Goal: Task Accomplishment & Management: Complete application form

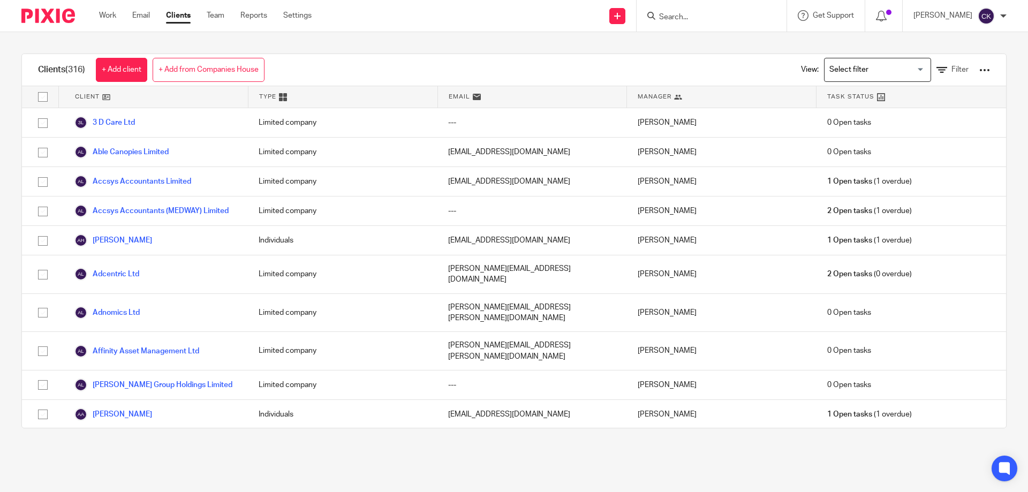
click at [117, 62] on link "+ Add client" at bounding box center [121, 70] width 51 height 24
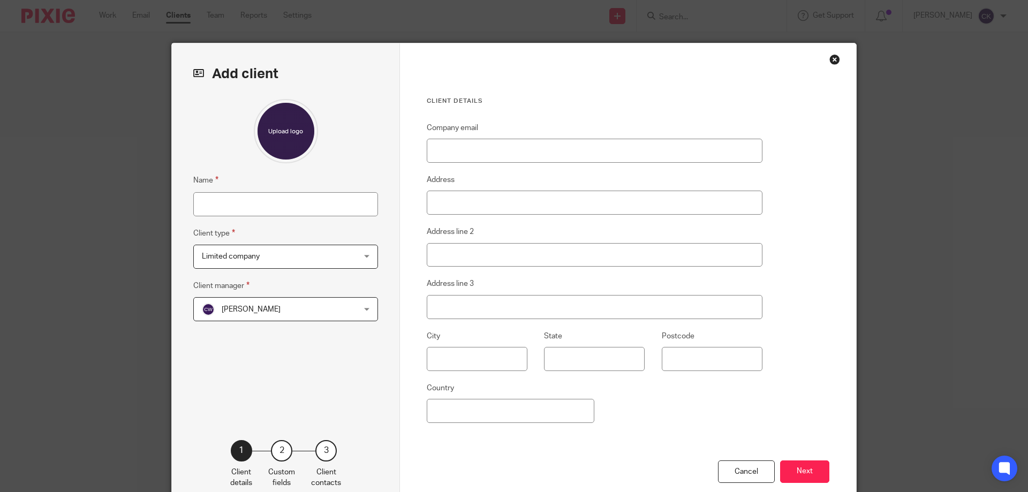
click at [337, 259] on span "Limited company" at bounding box center [272, 256] width 140 height 22
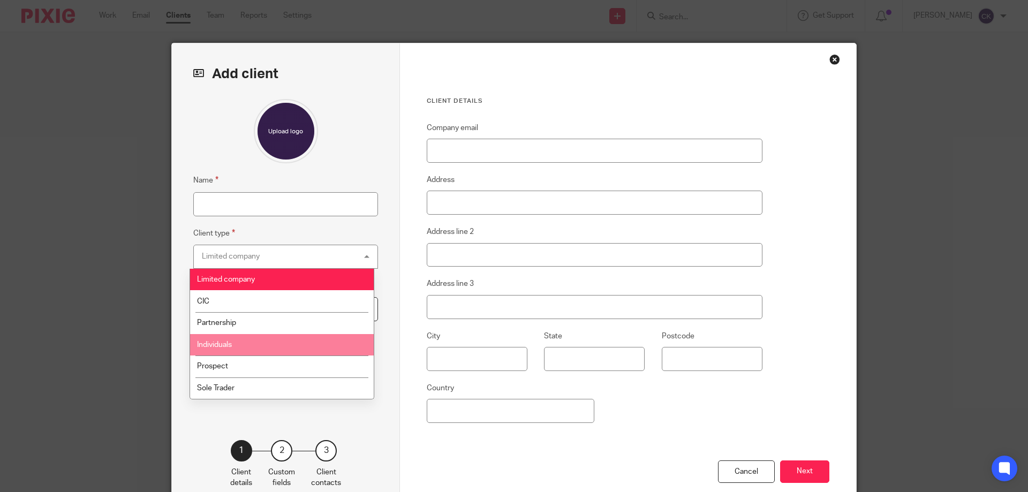
click at [278, 352] on li "Individuals" at bounding box center [282, 345] width 184 height 22
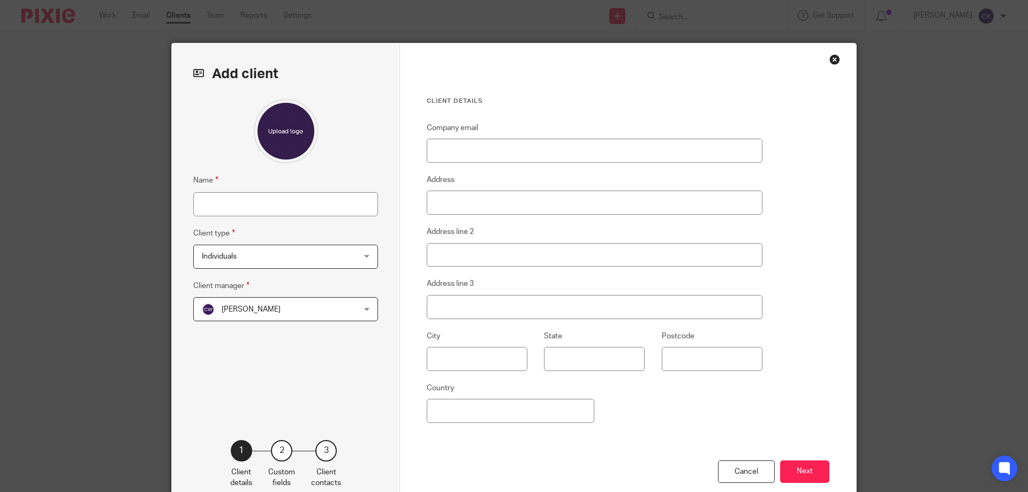
click at [288, 315] on span "[PERSON_NAME]" at bounding box center [272, 309] width 140 height 22
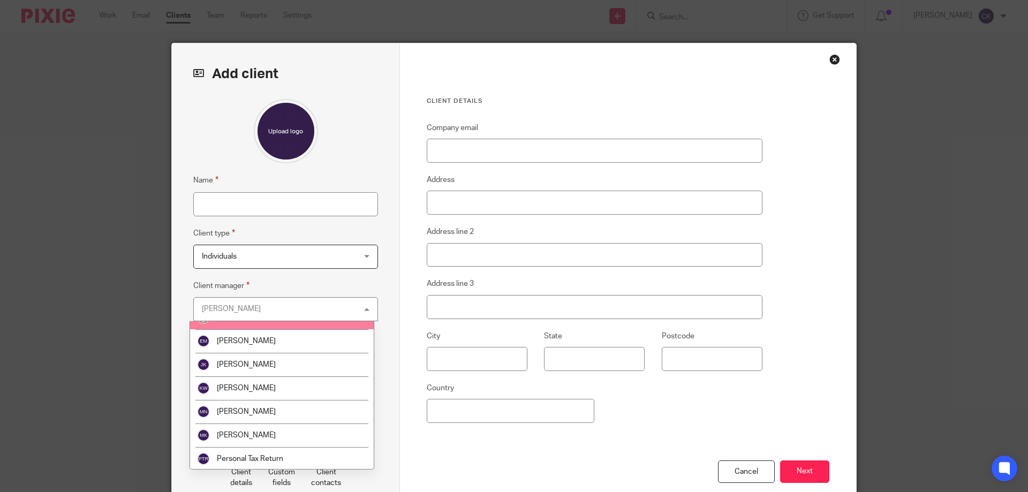
scroll to position [135, 0]
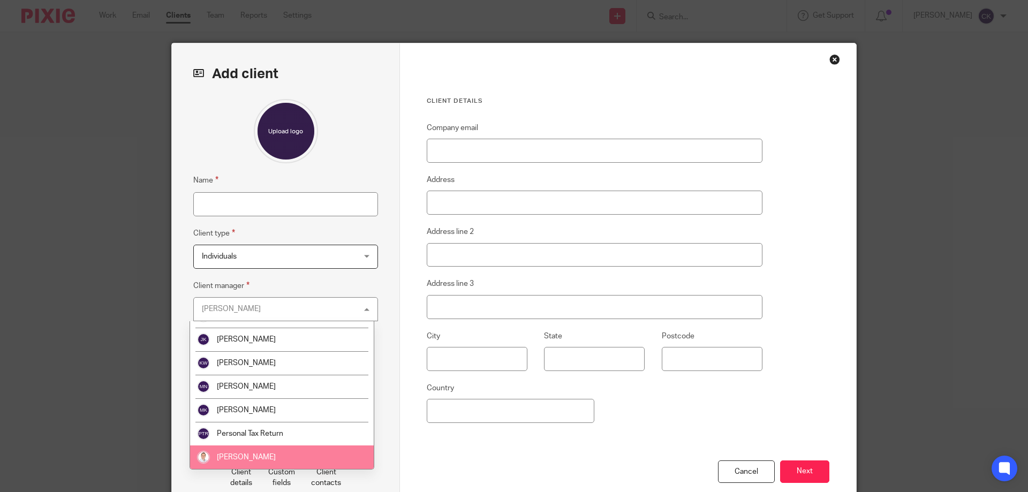
click at [286, 455] on li "Will Wood" at bounding box center [282, 458] width 184 height 24
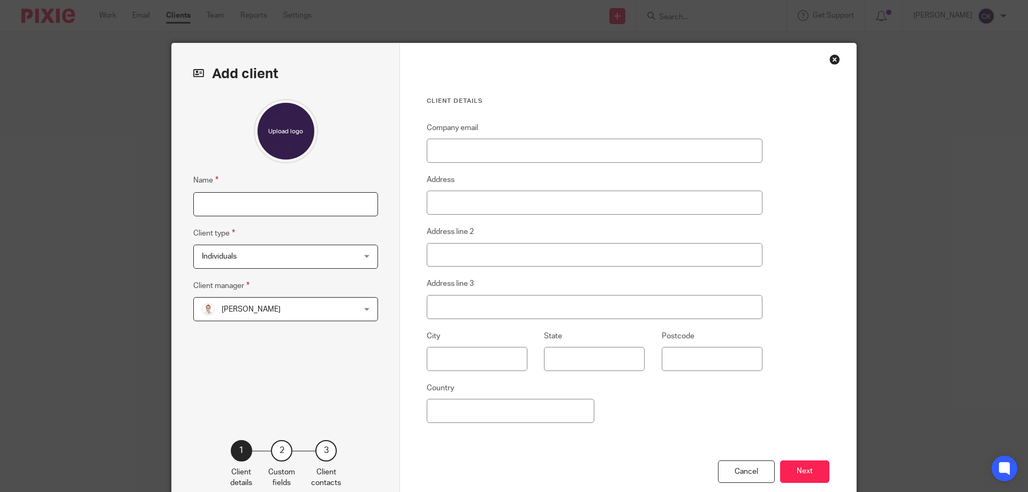
click at [277, 201] on input "Name" at bounding box center [285, 204] width 185 height 24
type input "Janet Hall"
click at [450, 201] on input "Address" at bounding box center [595, 203] width 336 height 24
type input "22 Anglesey Avenue"
click at [434, 310] on input "Address line 3" at bounding box center [595, 307] width 336 height 24
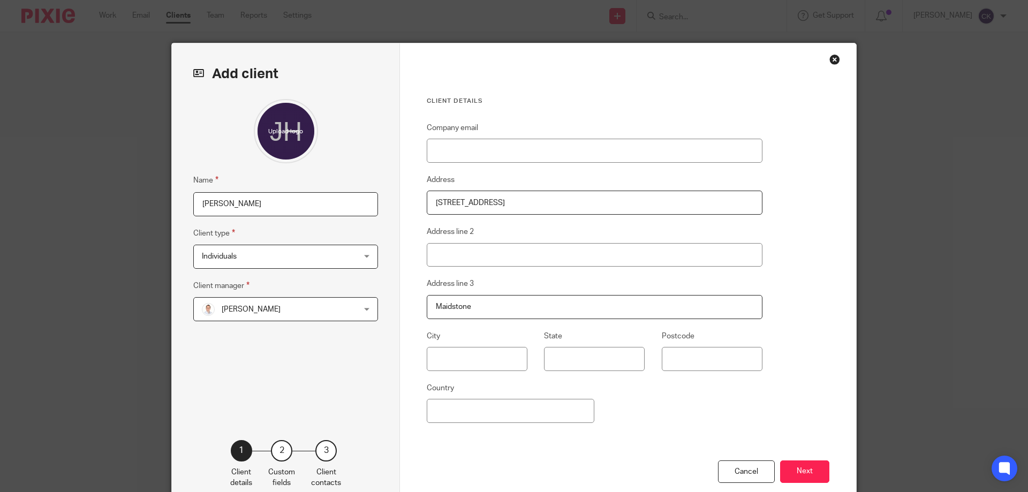
type input "Maidstone"
type input "Kent"
type input "ME15 9SH"
click at [802, 472] on button "Next" at bounding box center [804, 472] width 49 height 23
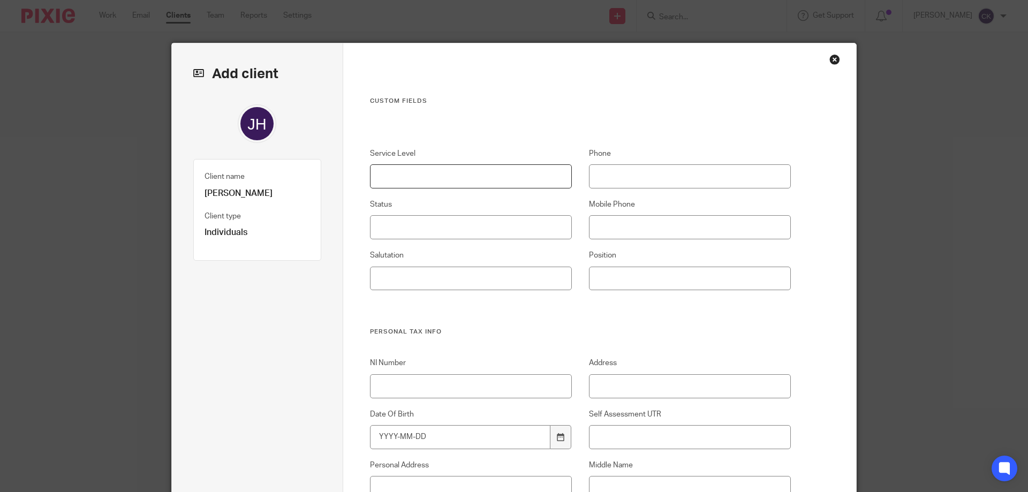
click at [419, 178] on input "Service Level" at bounding box center [471, 176] width 202 height 24
type input "T"
click at [383, 179] on input "Parsonal Tax" at bounding box center [471, 176] width 202 height 24
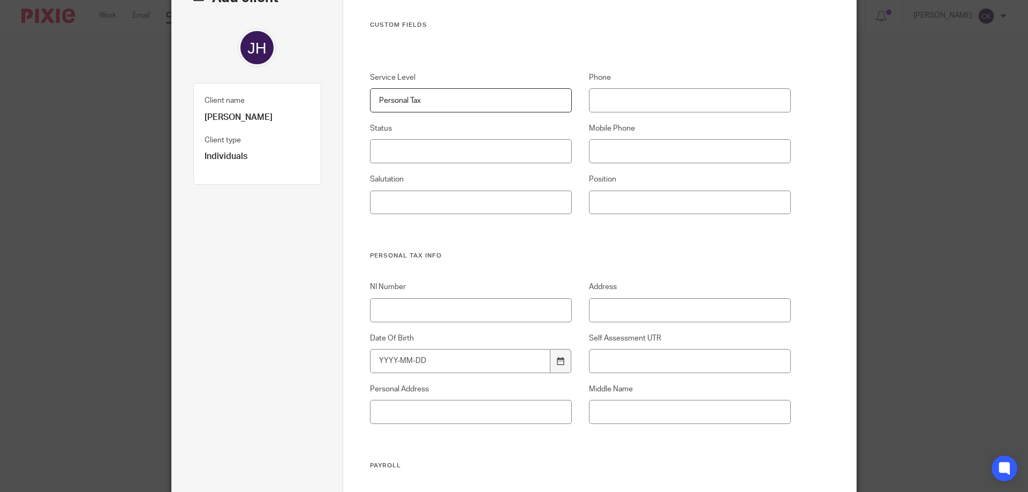
scroll to position [107, 0]
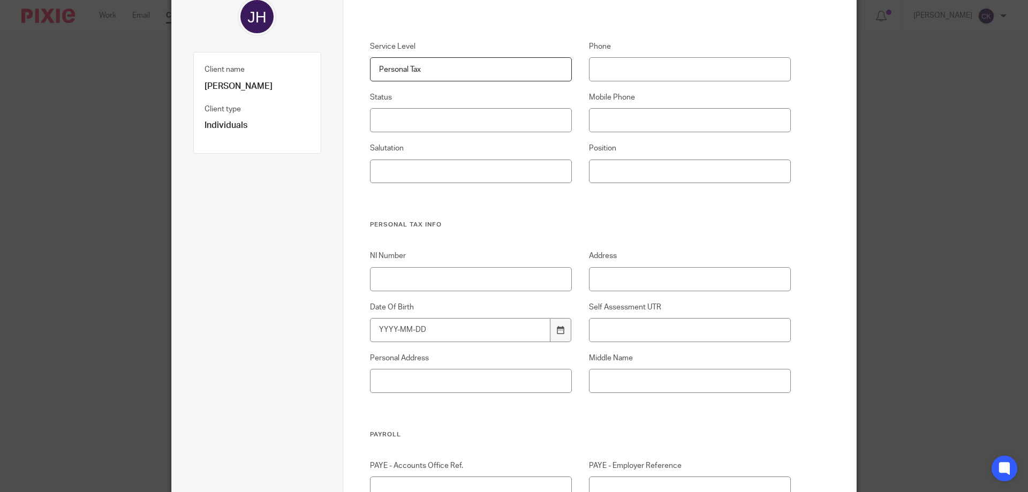
type input "Personal Tax"
click at [433, 272] on input "NI Number" at bounding box center [471, 279] width 202 height 24
type input "WA101170C"
click at [378, 330] on input "Date Of Birth" at bounding box center [460, 330] width 181 height 24
type input "1958-03-11"
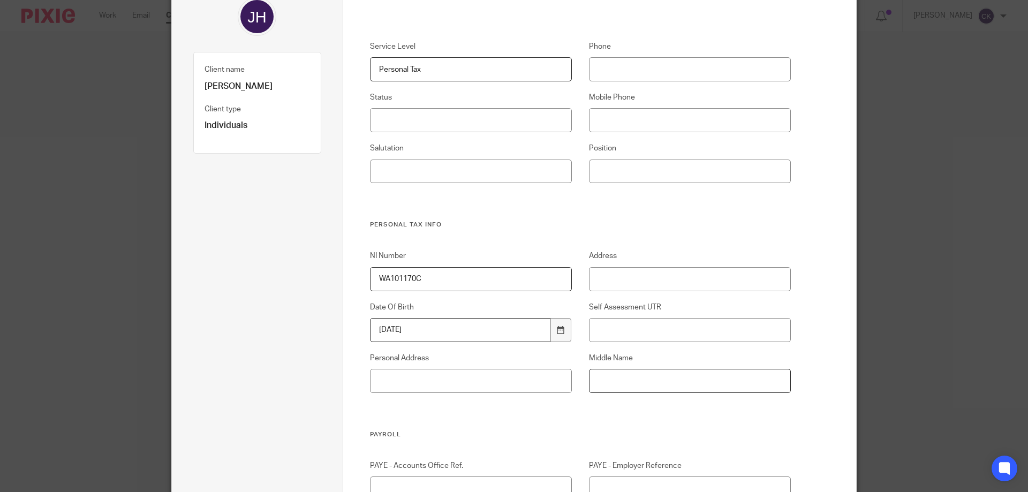
click at [657, 379] on input "Middle Name" at bounding box center [690, 381] width 202 height 24
type input "m"
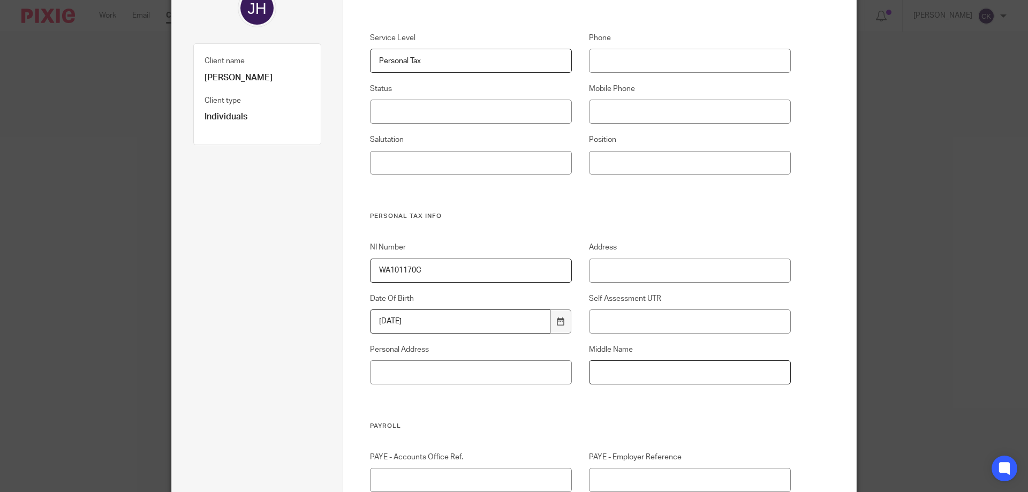
click at [654, 379] on input "Middle Name" at bounding box center [690, 372] width 202 height 24
click at [599, 373] on input "marion" at bounding box center [690, 372] width 202 height 24
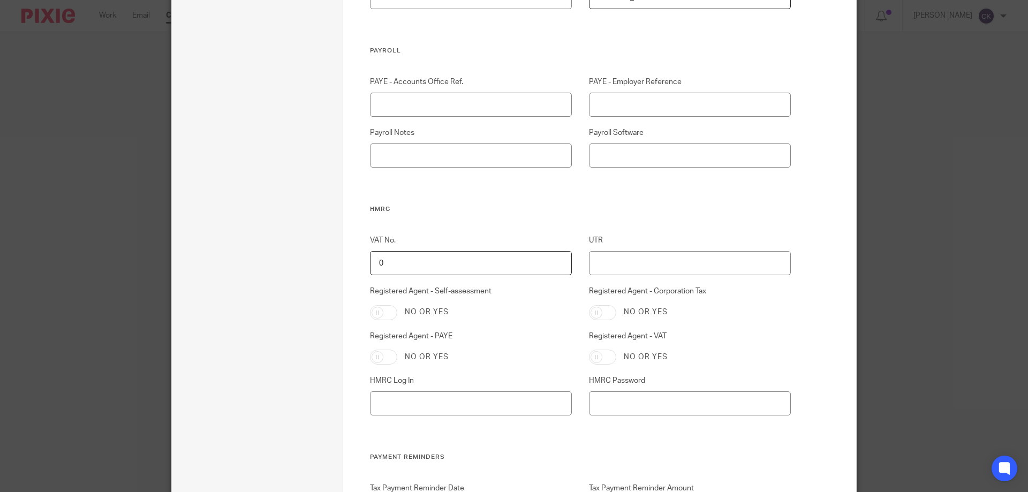
scroll to position [544, 0]
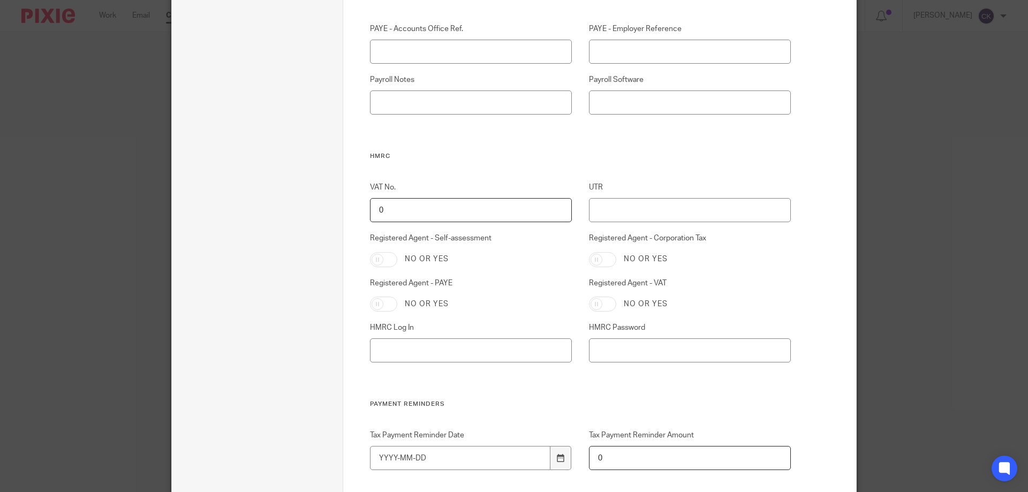
type input "Marion"
click at [375, 261] on input "Registered Agent - Self-assessment" at bounding box center [383, 259] width 27 height 15
checkbox input "true"
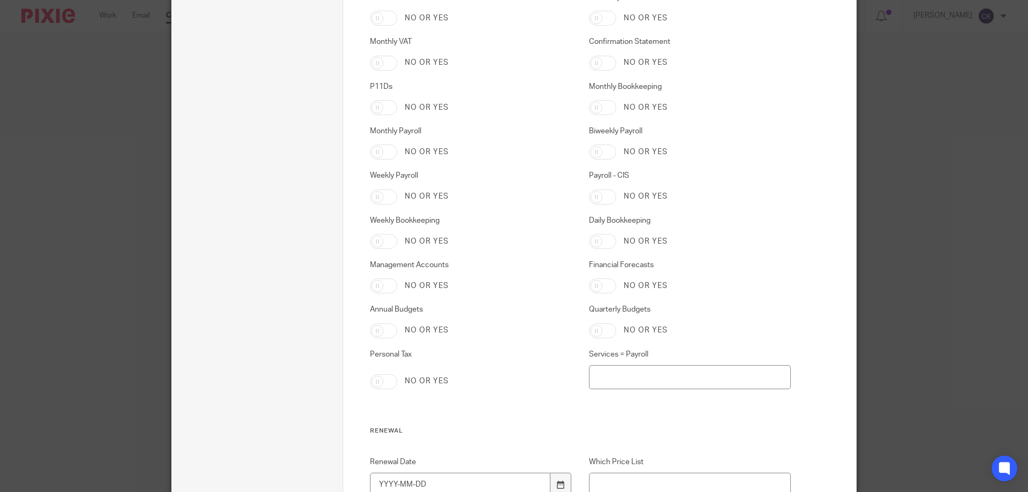
scroll to position [2097, 0]
click at [370, 375] on input "Personal Tax" at bounding box center [383, 377] width 27 height 15
checkbox input "true"
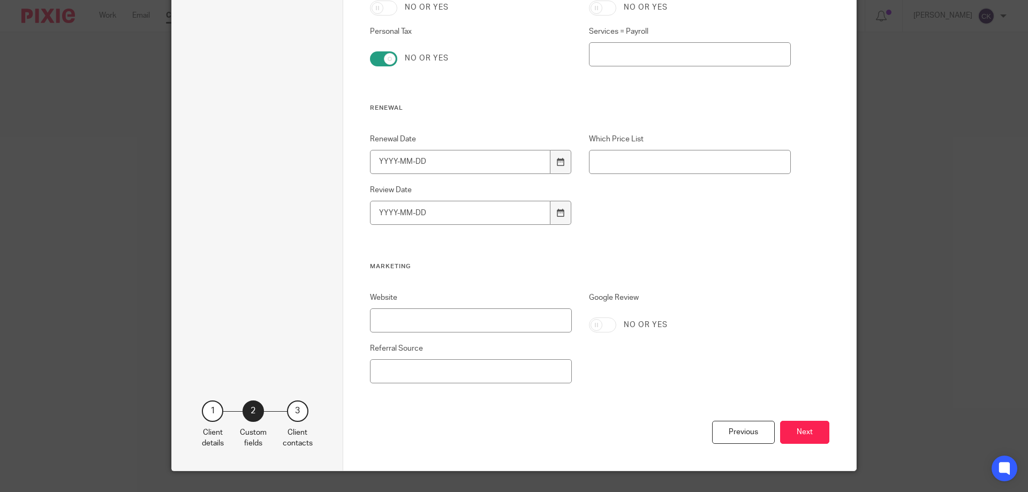
scroll to position [2438, 0]
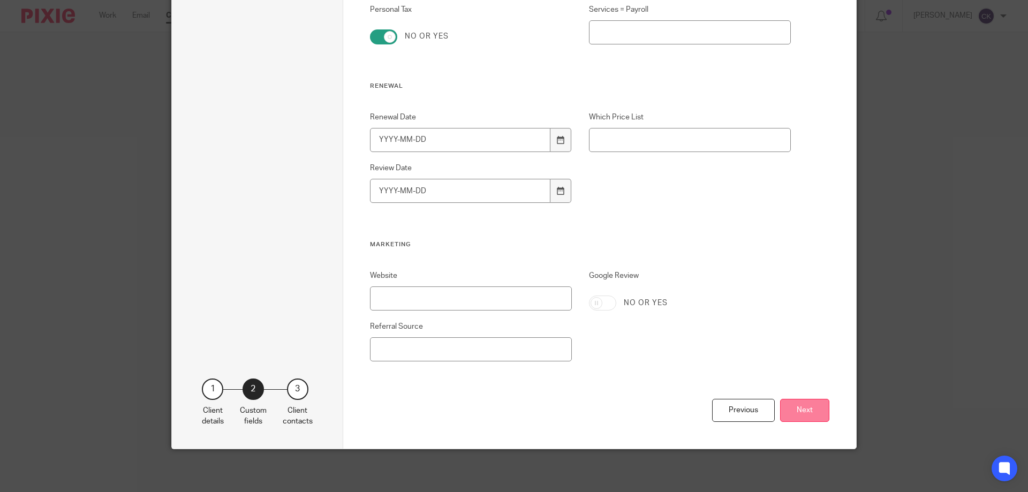
click at [808, 412] on button "Next" at bounding box center [804, 410] width 49 height 23
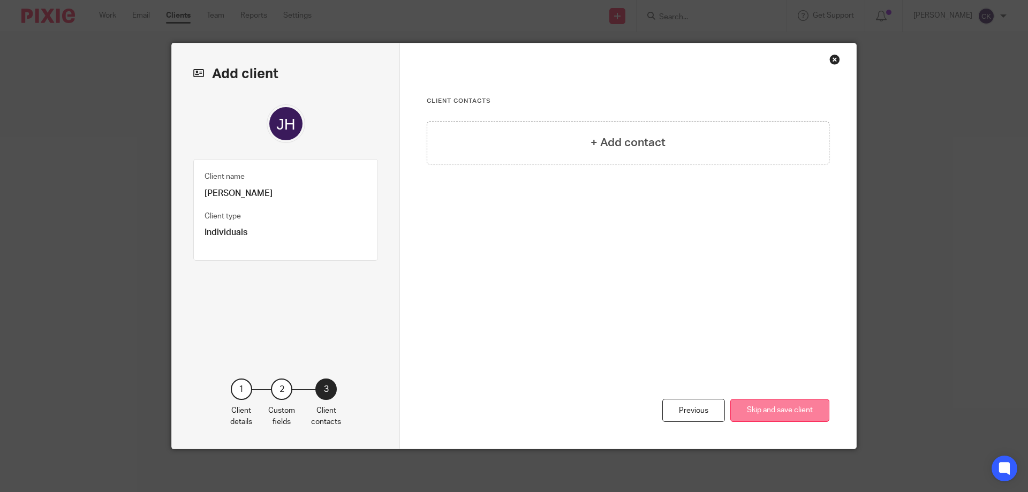
click at [808, 413] on button "Skip and save client" at bounding box center [779, 410] width 99 height 23
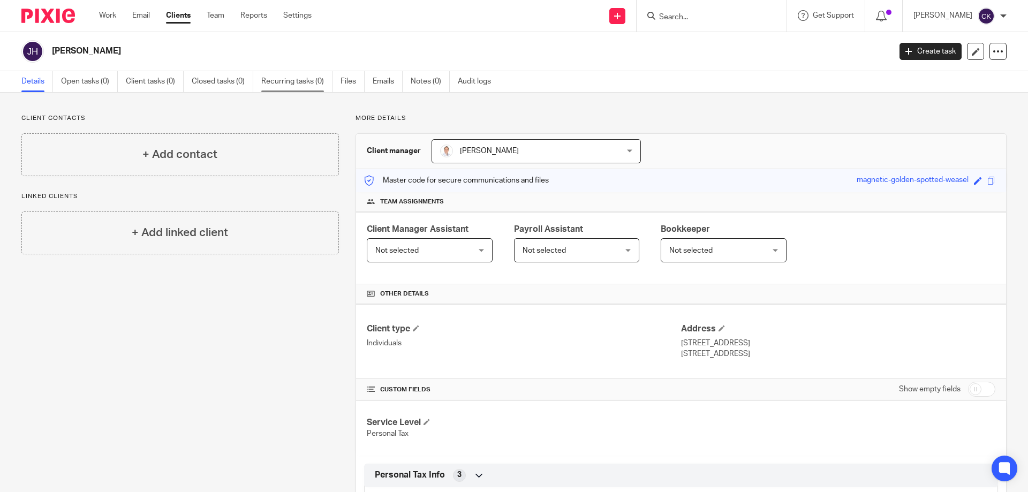
click at [286, 78] on link "Recurring tasks (0)" at bounding box center [296, 81] width 71 height 21
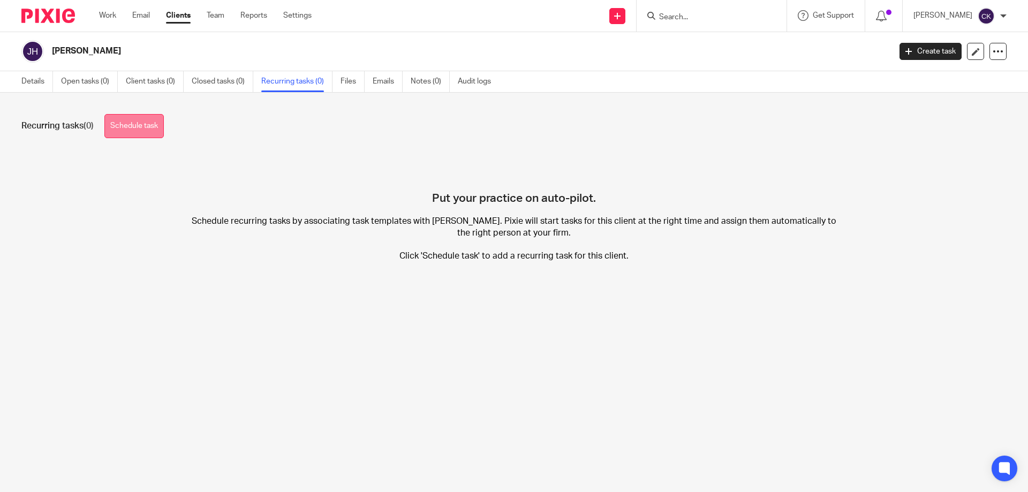
click at [141, 129] on link "Schedule task" at bounding box center [133, 126] width 59 height 24
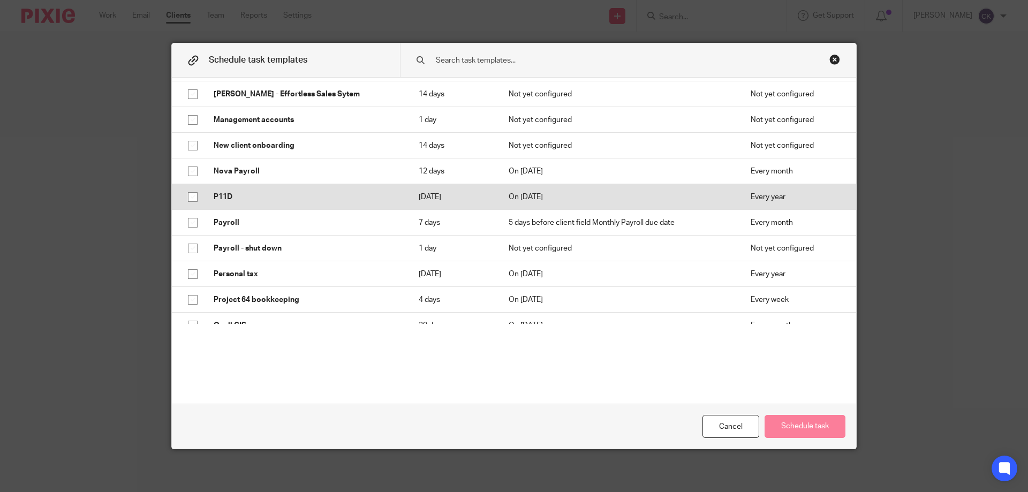
scroll to position [535, 0]
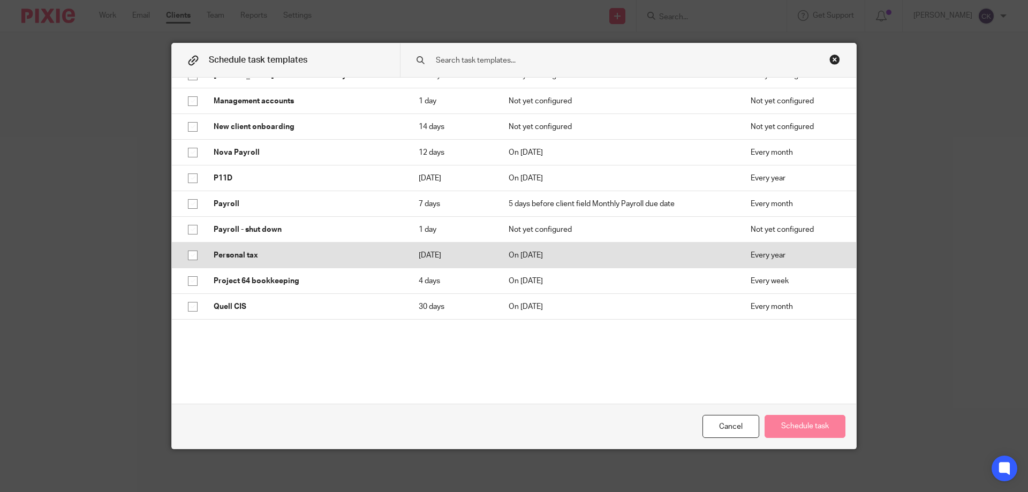
drag, startPoint x: 191, startPoint y: 252, endPoint x: 200, endPoint y: 261, distance: 12.5
click at [190, 252] on input "checkbox" at bounding box center [193, 255] width 20 height 20
checkbox input "true"
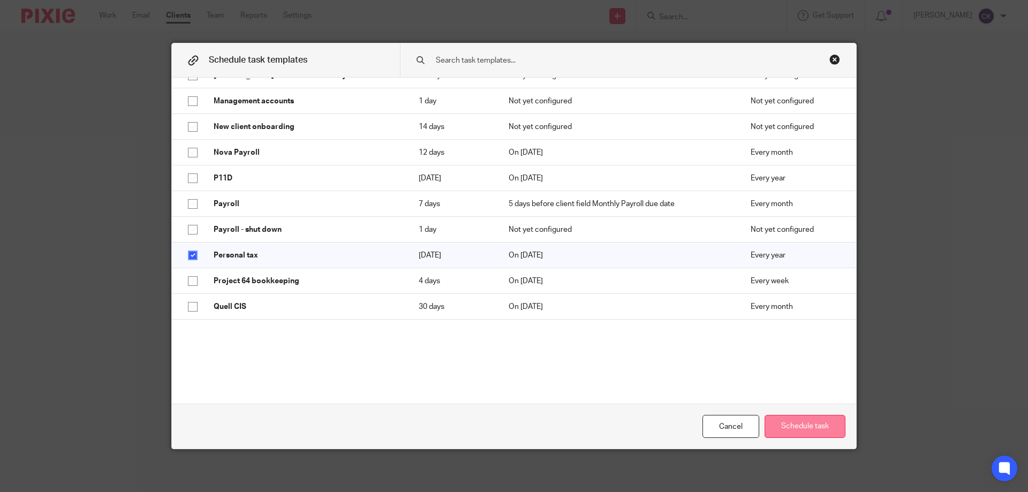
click at [812, 432] on button "Schedule task" at bounding box center [805, 426] width 81 height 23
